Goal: Communication & Community: Answer question/provide support

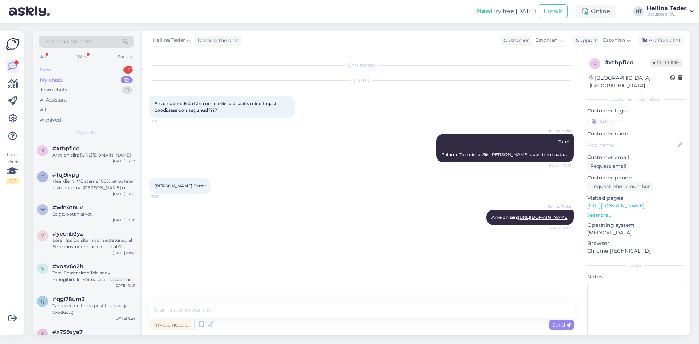
click at [71, 71] on div "New 1" at bounding box center [86, 70] width 95 height 10
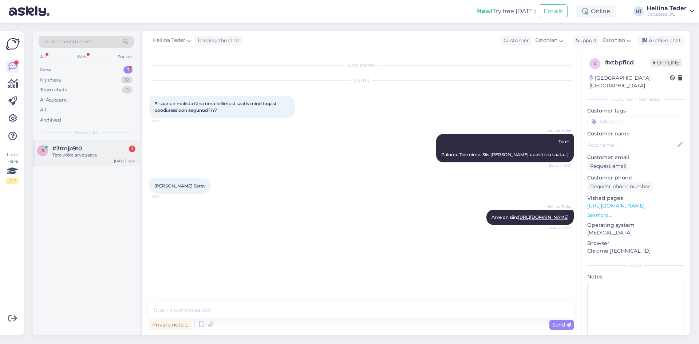
click at [85, 147] on div "#3tmjp9t0 1" at bounding box center [93, 148] width 83 height 7
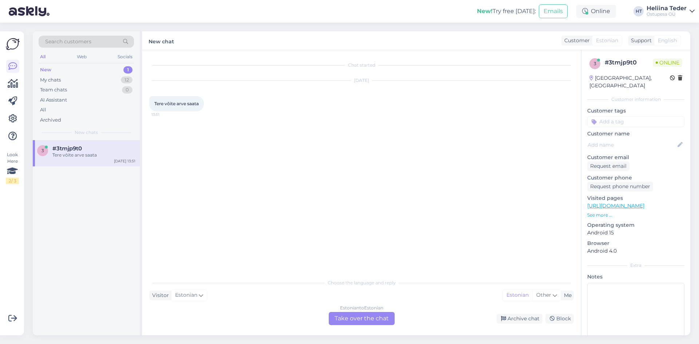
click at [359, 321] on div "Estonian to Estonian Take over the chat" at bounding box center [362, 318] width 66 height 13
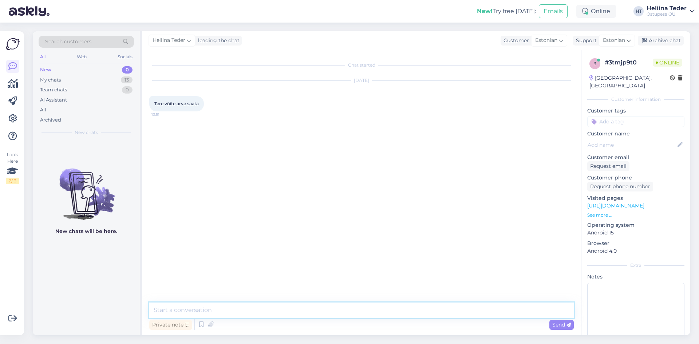
click at [310, 310] on textarea at bounding box center [361, 310] width 425 height 15
type textarea "t"
type textarea "Tere! Arve saadab süsteem Teie e-mailile 5-7.10 ajavahemikus. :)"
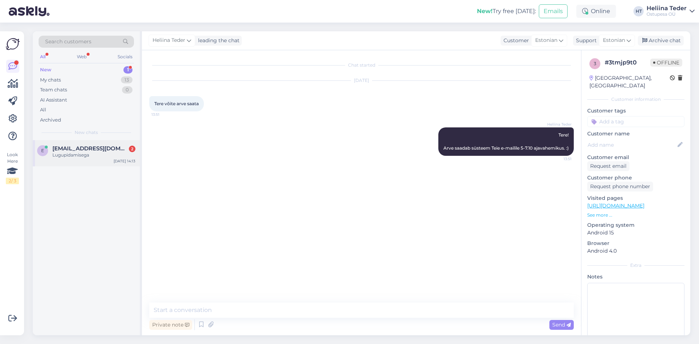
click at [83, 145] on div "e [EMAIL_ADDRESS][DOMAIN_NAME] 2 Lugupidamisega [DATE] 14:13" at bounding box center [86, 153] width 107 height 26
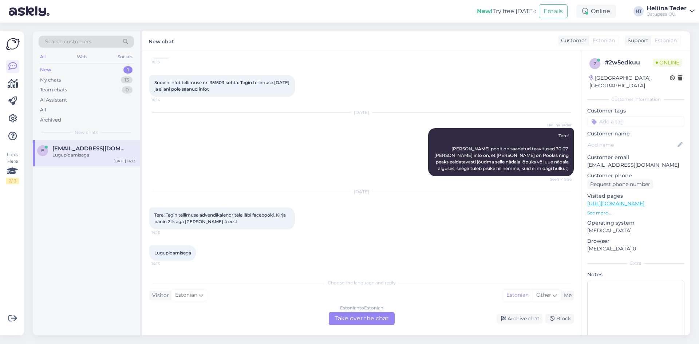
click at [350, 316] on div "Estonian to Estonian Take over the chat" at bounding box center [362, 318] width 66 height 13
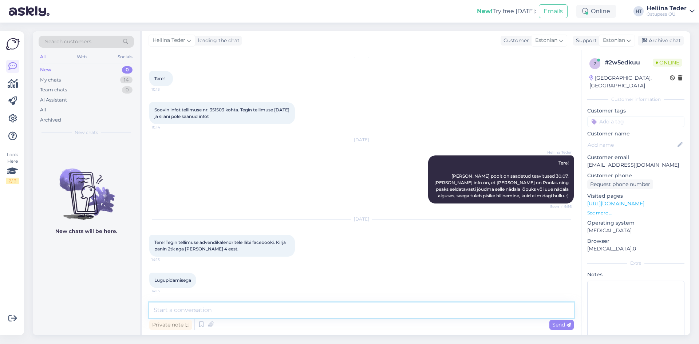
click at [225, 311] on textarea at bounding box center [361, 310] width 425 height 15
type textarea "Tere! Palume [PERSON_NAME] nime, et saaksime"
type textarea "Tere! Vaatame koheselt [PERSON_NAME]. :)"
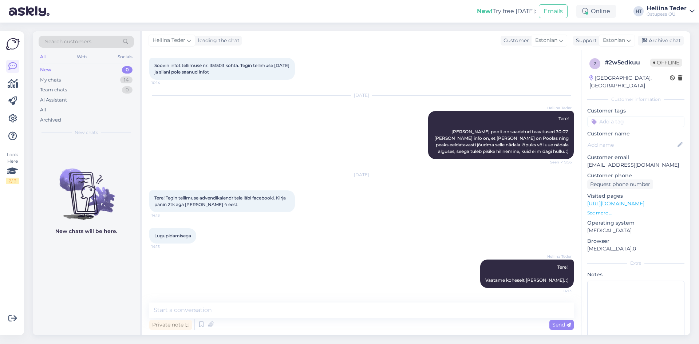
click at [636, 161] on p "[EMAIL_ADDRESS][DOMAIN_NAME]" at bounding box center [635, 165] width 97 height 8
copy p "[EMAIL_ADDRESS][DOMAIN_NAME]"
click at [251, 312] on textarea at bounding box center [361, 310] width 425 height 15
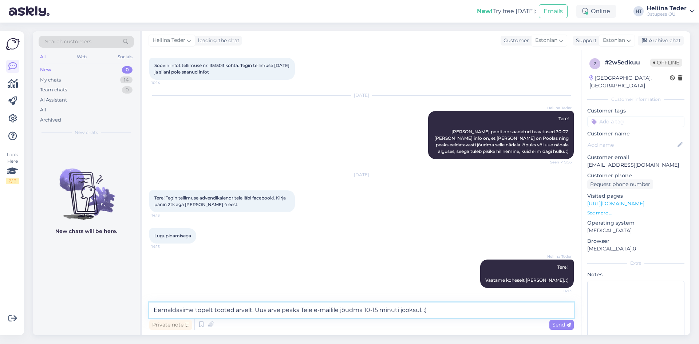
type textarea "Eemaldasime topelt tooted arvelt. Uus arve peaks Teie e-mailile jõudma 10-15 mi…"
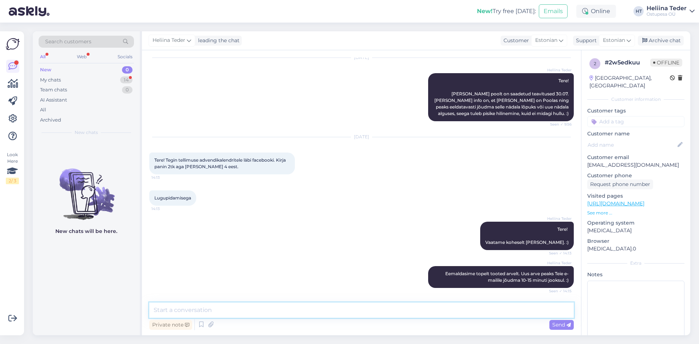
scroll to position [139, 0]
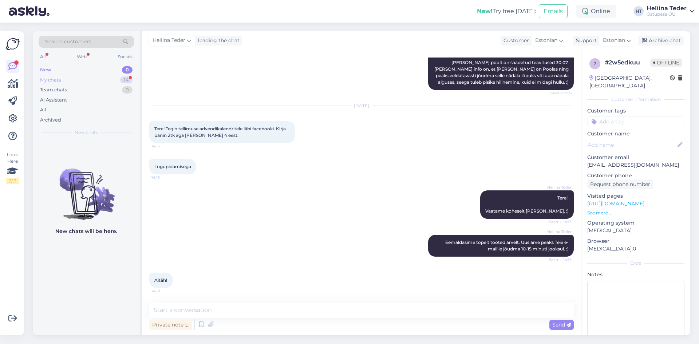
click at [56, 83] on div "My chats 14" at bounding box center [86, 80] width 95 height 10
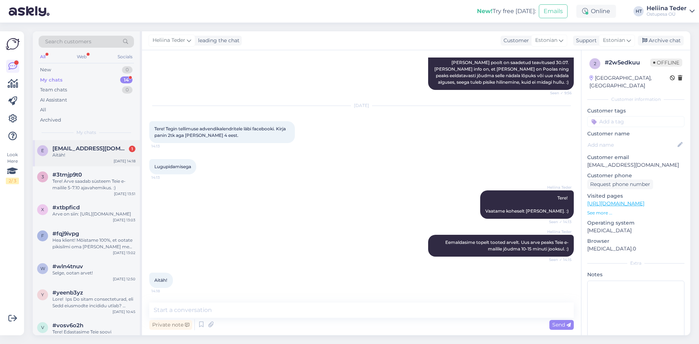
click at [85, 155] on div "Aitäh!" at bounding box center [93, 155] width 83 height 7
